Goal: Check status: Check status

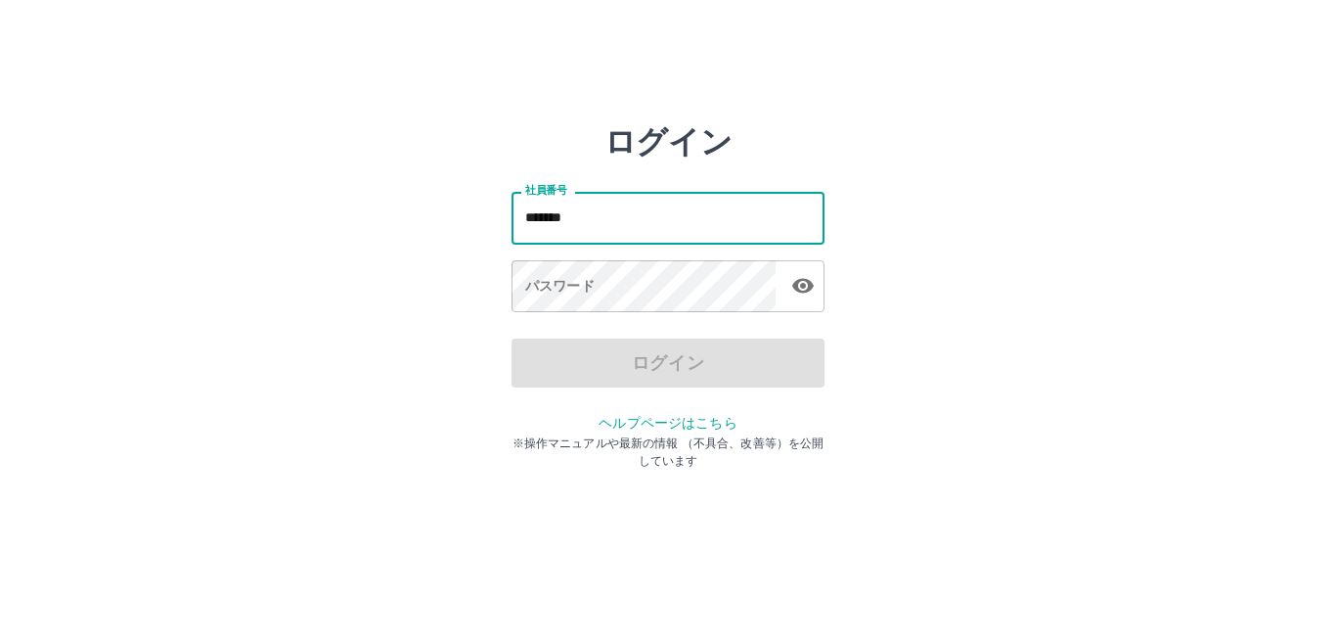
type input "*******"
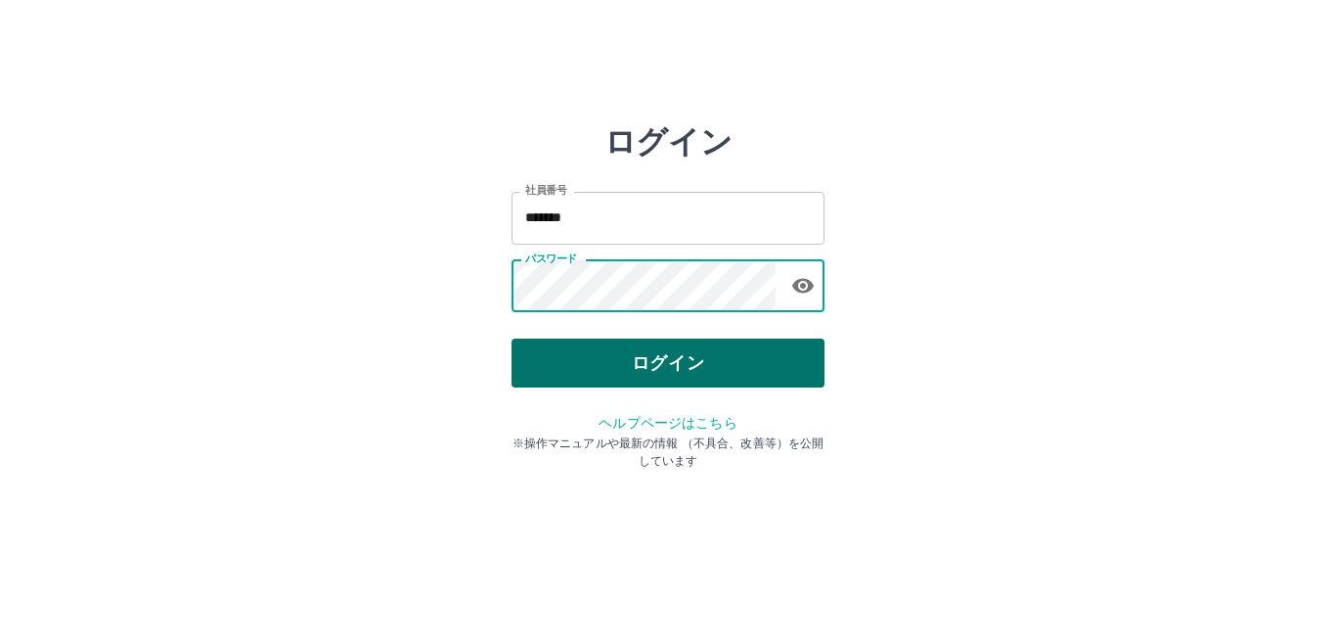
click at [641, 369] on button "ログイン" at bounding box center [668, 363] width 313 height 49
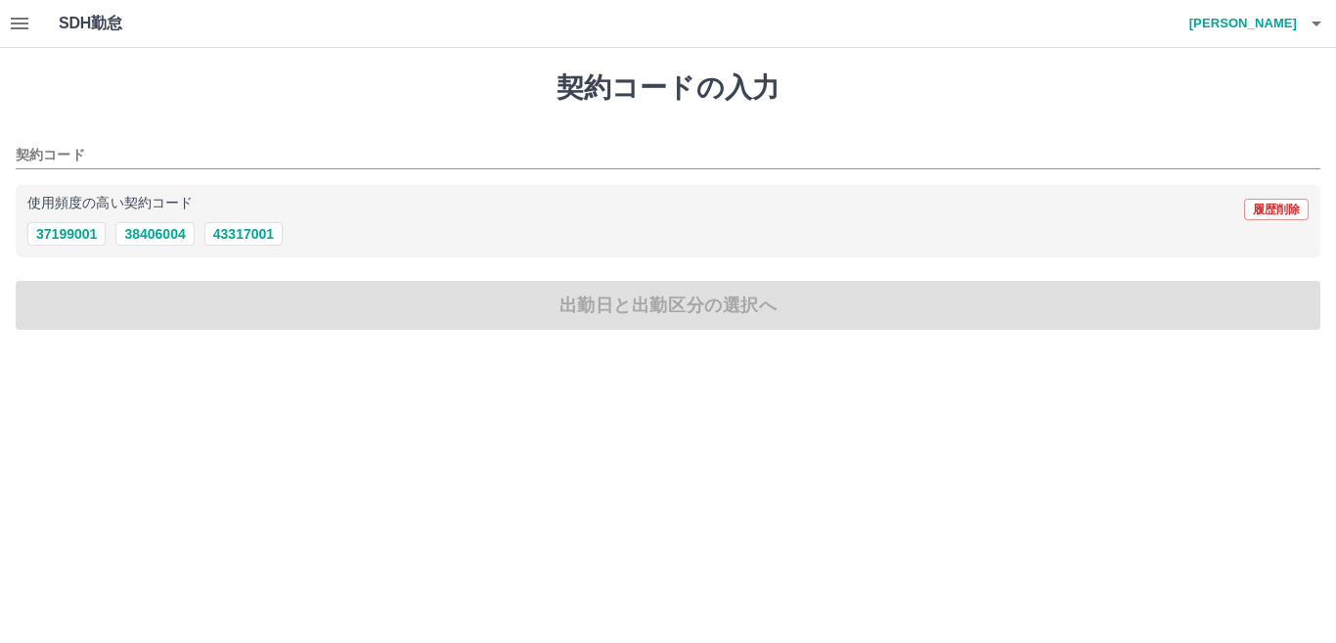
click at [23, 28] on icon "button" at bounding box center [20, 24] width 18 height 12
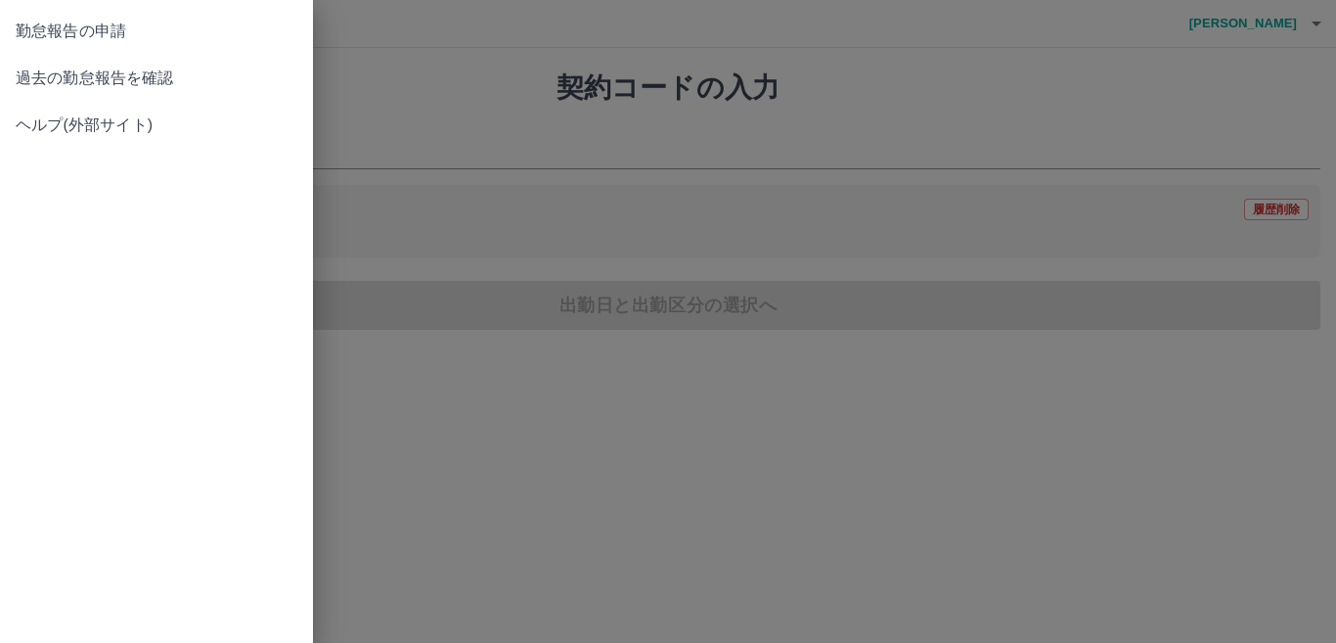
click at [101, 82] on span "過去の勤怠報告を確認" at bounding box center [157, 78] width 282 height 23
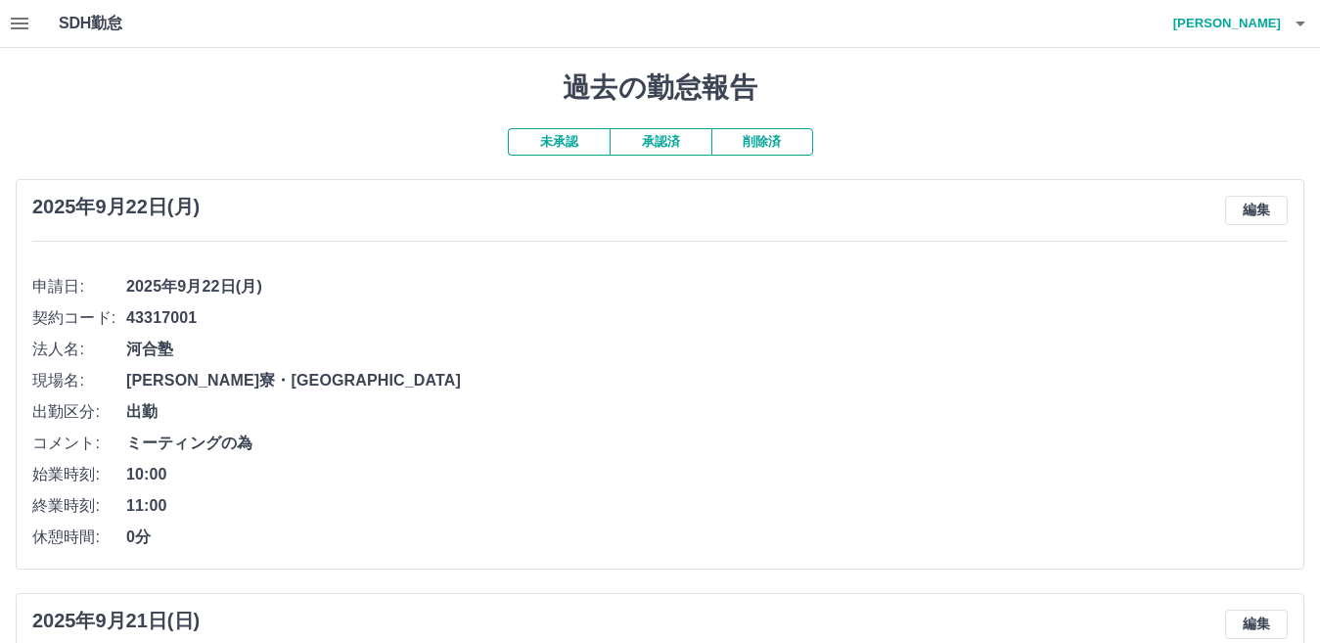
click at [1267, 19] on h4 "[PERSON_NAME]" at bounding box center [1221, 23] width 117 height 47
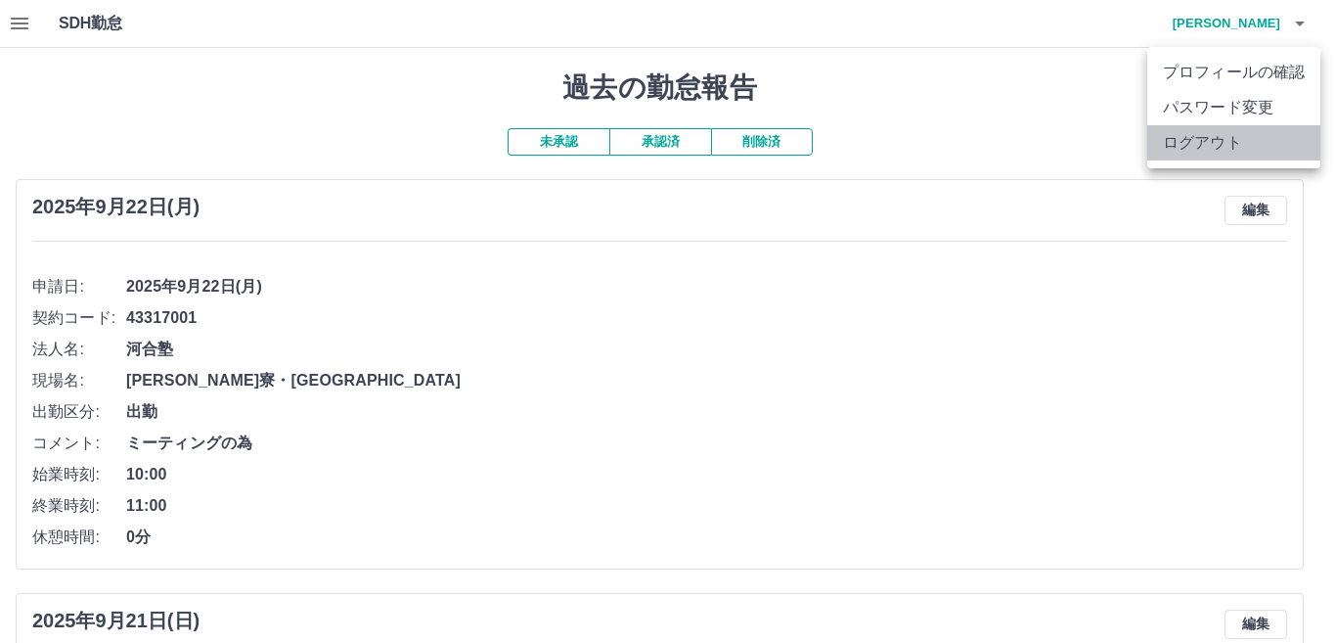
click at [1232, 145] on li "ログアウト" at bounding box center [1234, 142] width 173 height 35
